Goal: Information Seeking & Learning: Learn about a topic

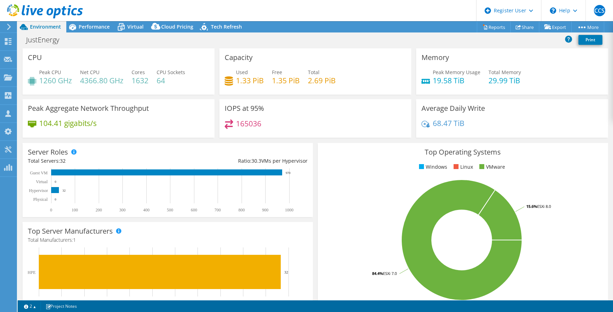
select select "[GEOGRAPHIC_DATA]"
select select "USD"
click at [85, 25] on span "Performance" at bounding box center [94, 26] width 31 height 7
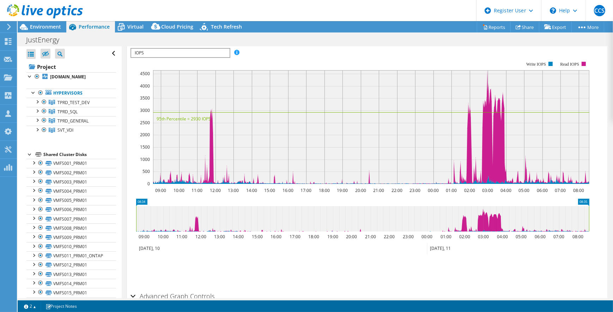
scroll to position [192, 0]
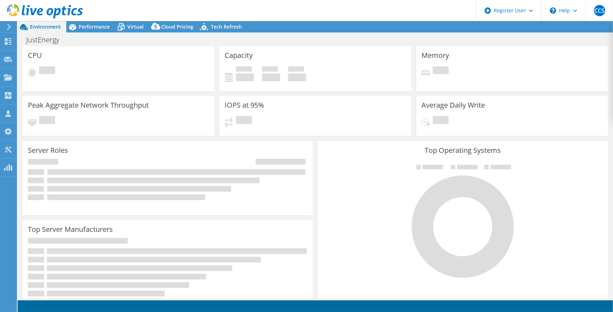
select select "USD"
select select "[GEOGRAPHIC_DATA]"
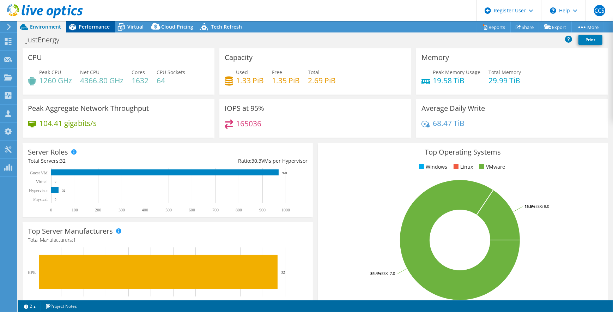
click at [93, 26] on span "Performance" at bounding box center [94, 26] width 31 height 7
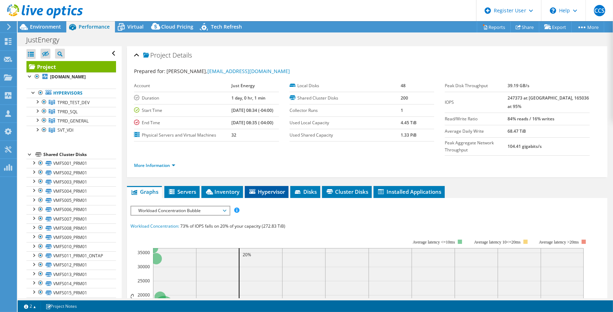
click at [261, 188] on span "Hypervisor" at bounding box center [266, 191] width 37 height 7
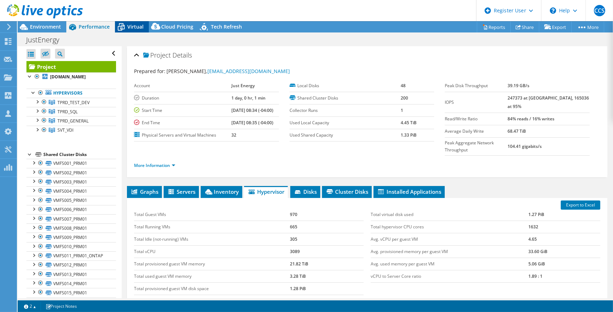
click at [134, 28] on span "Virtual" at bounding box center [135, 26] width 16 height 7
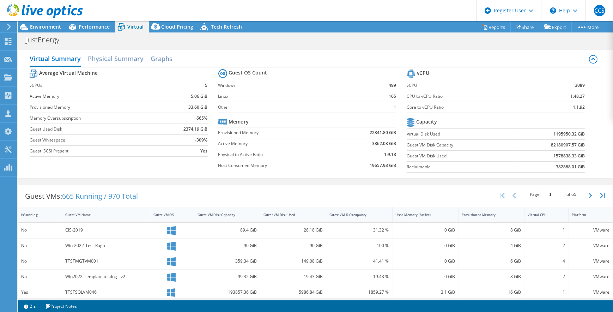
click at [557, 135] on b "1195950.32 GiB" at bounding box center [568, 133] width 31 height 7
copy b "1195950.32"
click at [243, 196] on div "Guest VMs: 665 Running / 970 Total Page 1 of 65 5 rows 10 rows 20 rows 25 rows …" at bounding box center [315, 196] width 594 height 22
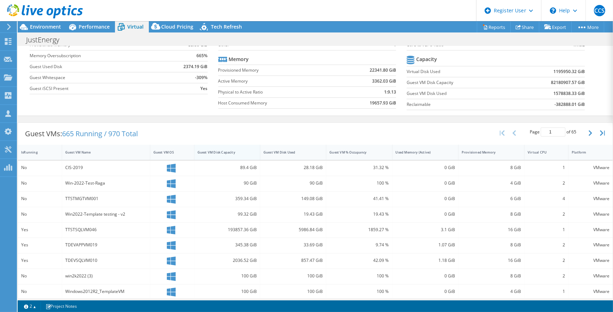
scroll to position [64, 0]
click at [225, 145] on div "Guest VM Disk Capacity" at bounding box center [222, 150] width 57 height 11
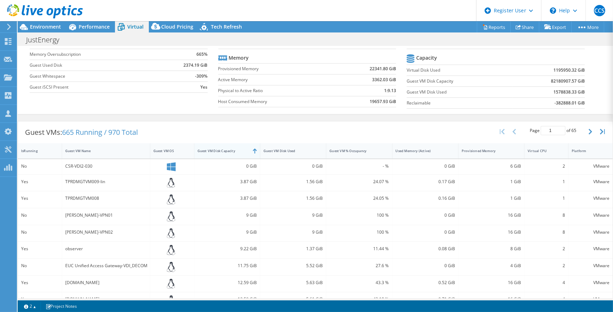
click at [223, 146] on div "Guest VM Disk Capacity" at bounding box center [222, 150] width 57 height 11
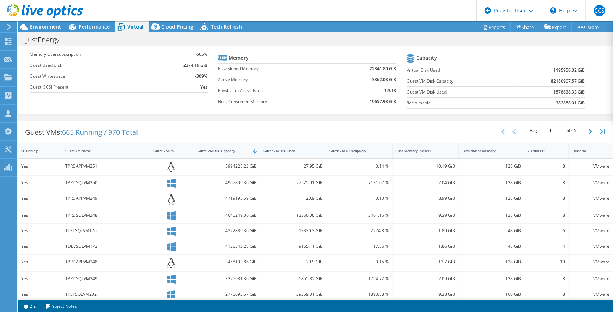
click at [311, 151] on div "Guest VM Disk Used" at bounding box center [288, 150] width 51 height 5
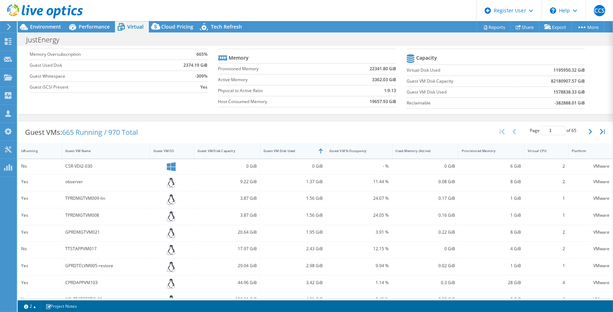
click at [311, 151] on div "Guest VM Disk Used" at bounding box center [288, 150] width 51 height 5
